Goal: Find specific page/section: Find specific page/section

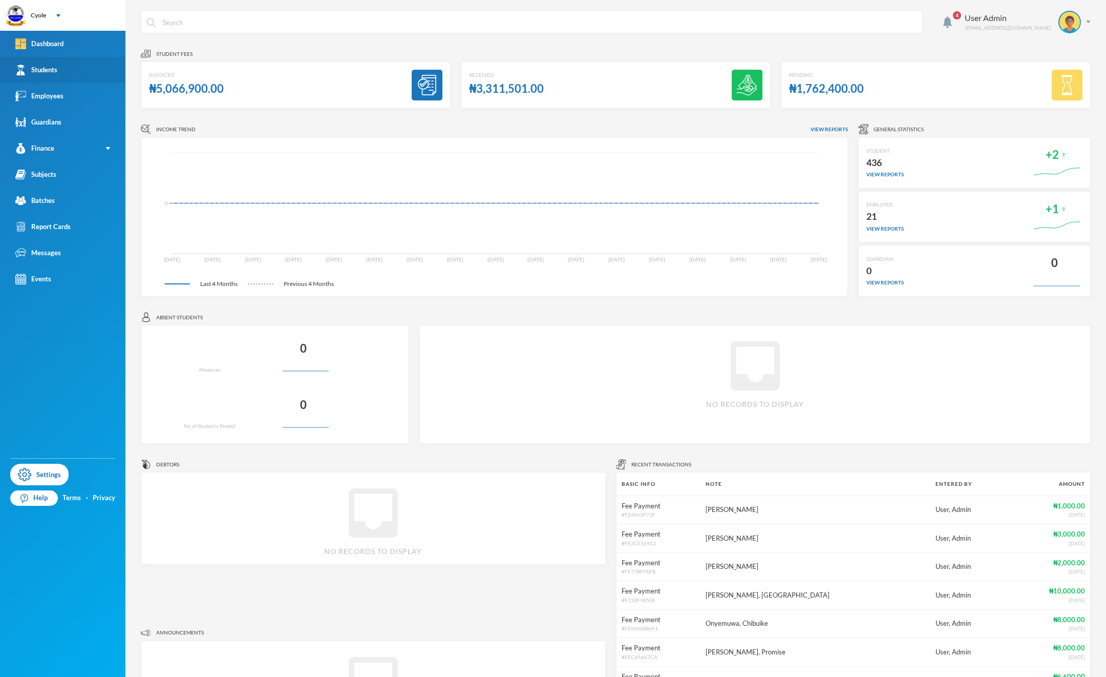
click at [50, 67] on div "Students" at bounding box center [36, 70] width 42 height 11
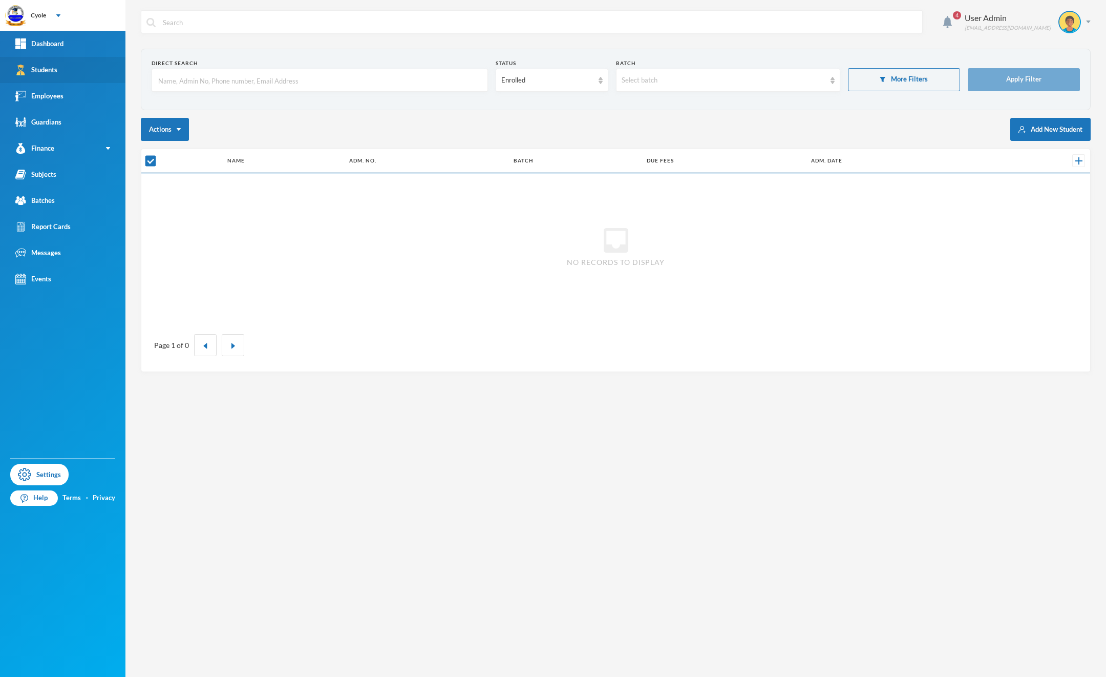
click at [50, 73] on div "Students" at bounding box center [36, 70] width 42 height 11
click at [50, 51] on link "Dashboard" at bounding box center [62, 44] width 125 height 26
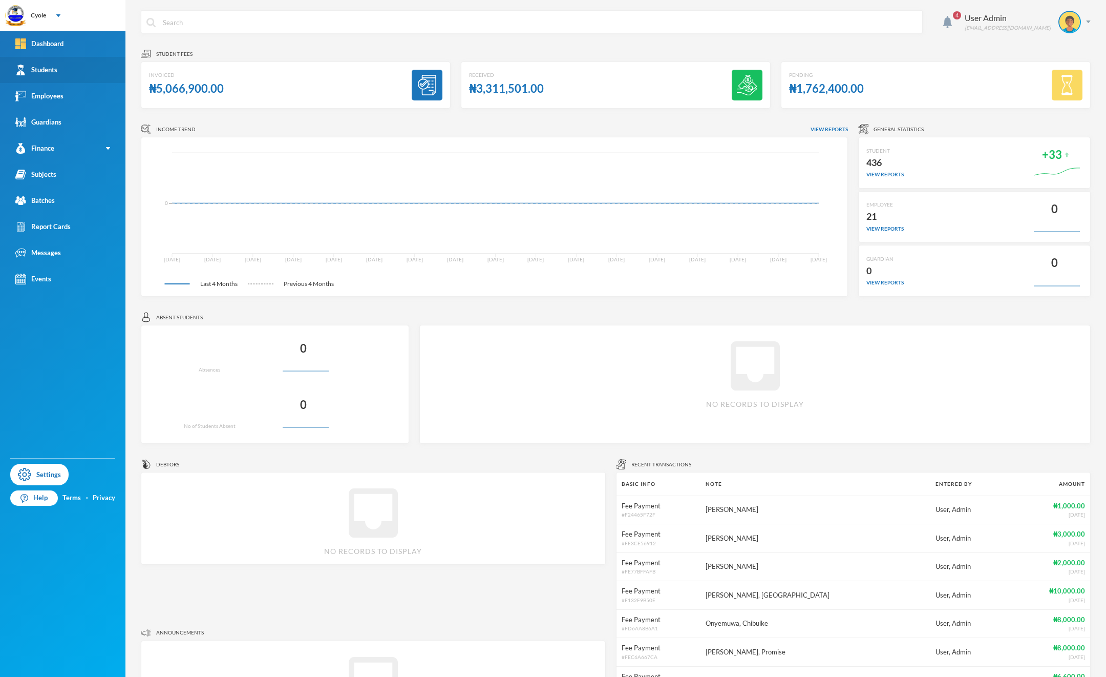
click at [53, 72] on div "Students" at bounding box center [36, 70] width 42 height 11
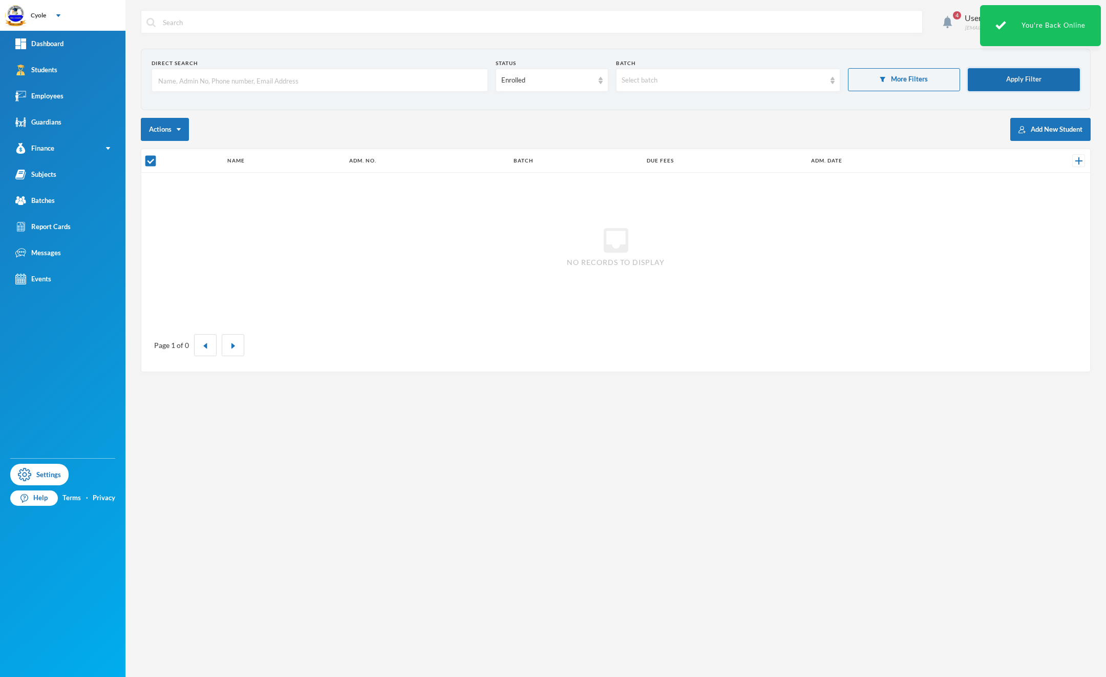
click at [1005, 82] on button "Apply Filter" at bounding box center [1024, 79] width 112 height 23
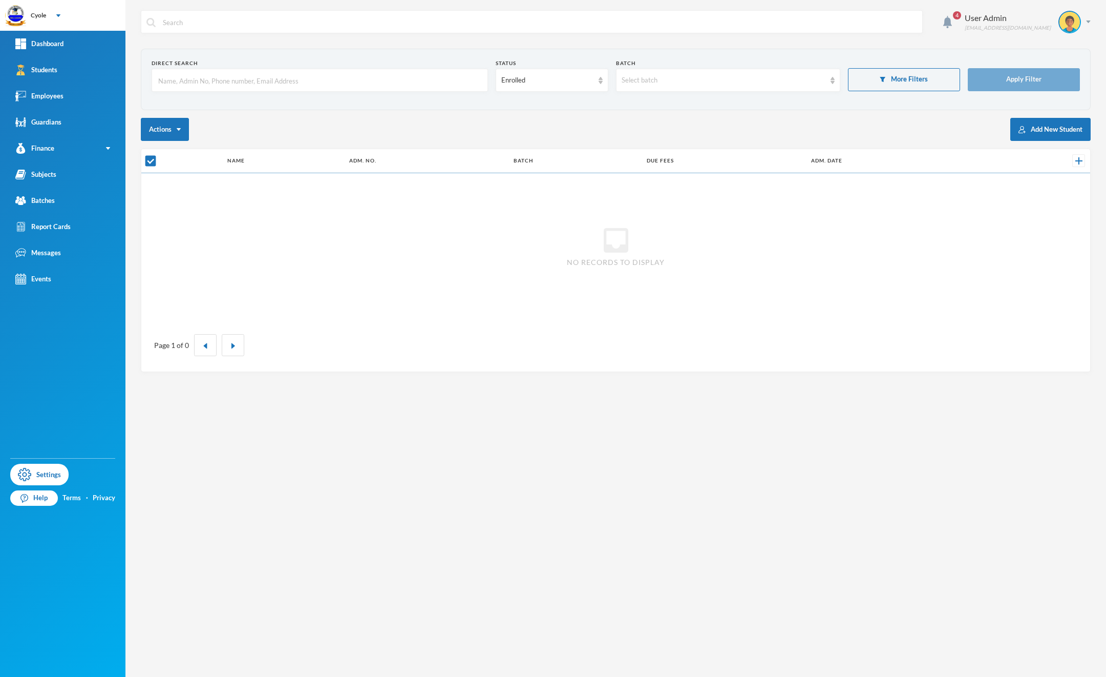
checkbox input "false"
